Goal: Find specific page/section: Find specific page/section

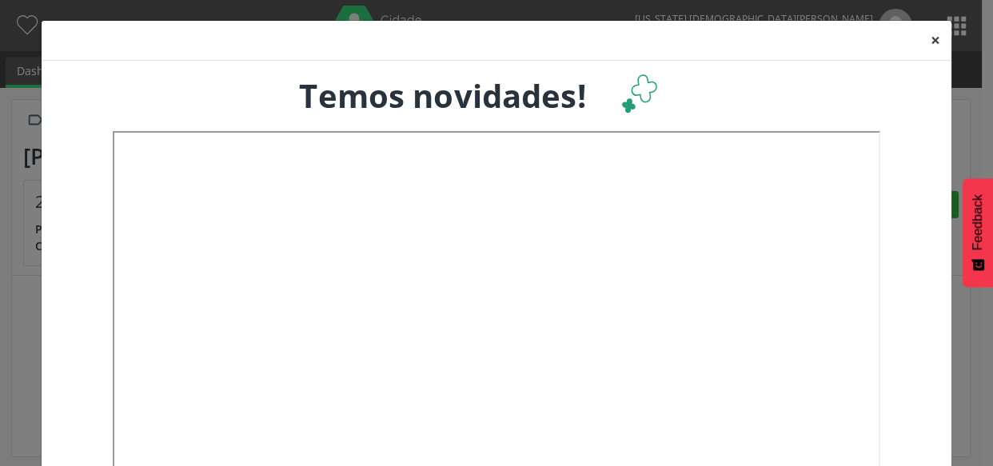
click at [934, 39] on button "×" at bounding box center [936, 40] width 32 height 39
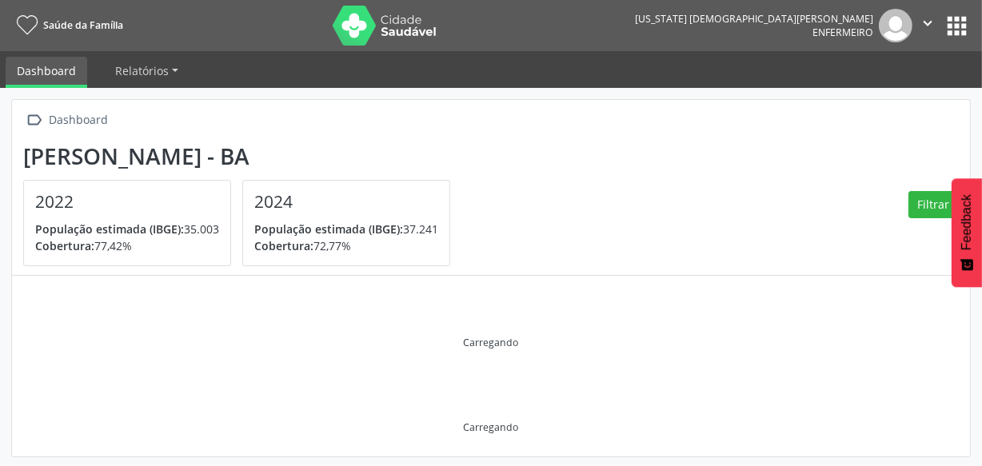
click at [956, 26] on button "apps" at bounding box center [957, 26] width 28 height 28
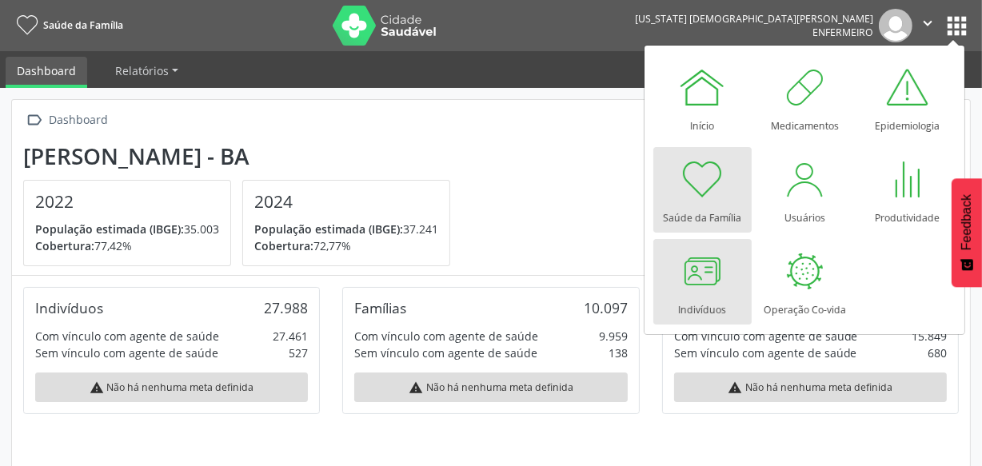
click at [703, 289] on div at bounding box center [702, 271] width 48 height 48
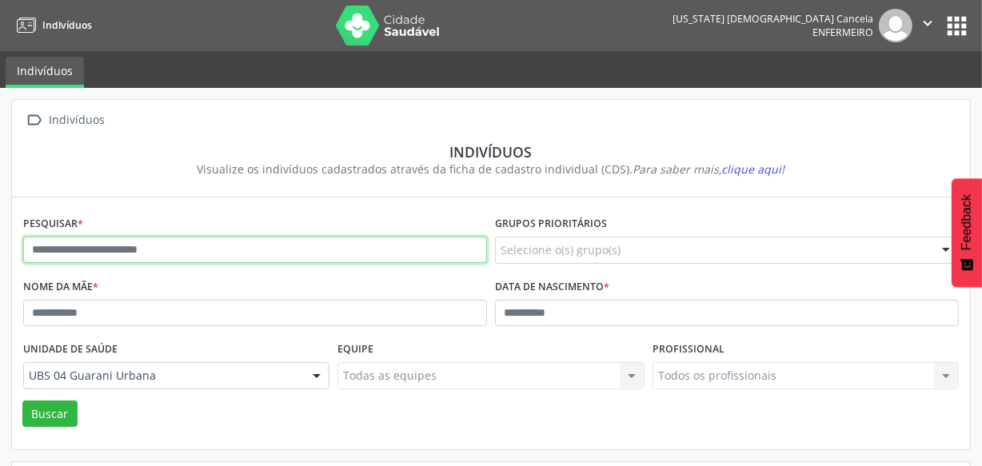
click at [220, 249] on input "text" at bounding box center [255, 250] width 464 height 27
type input "**********"
click at [22, 401] on button "Buscar" at bounding box center [49, 414] width 55 height 27
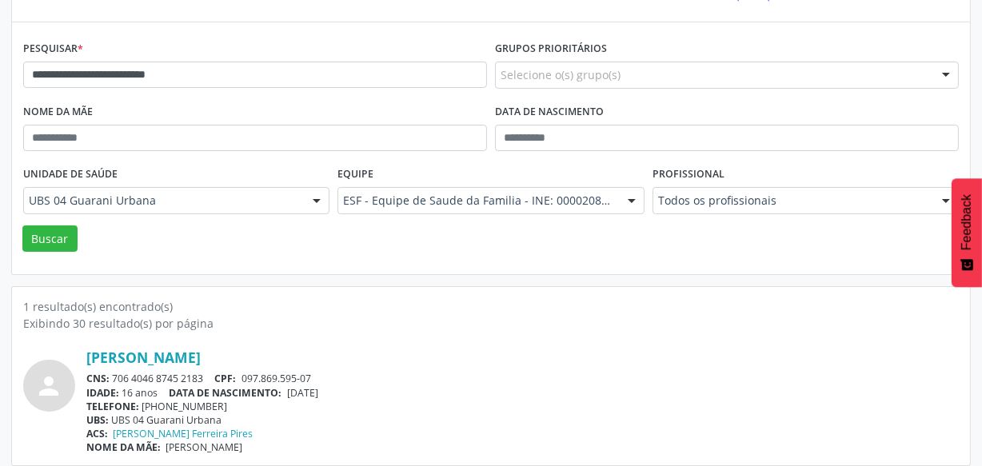
scroll to position [185, 0]
